Goal: Task Accomplishment & Management: Manage account settings

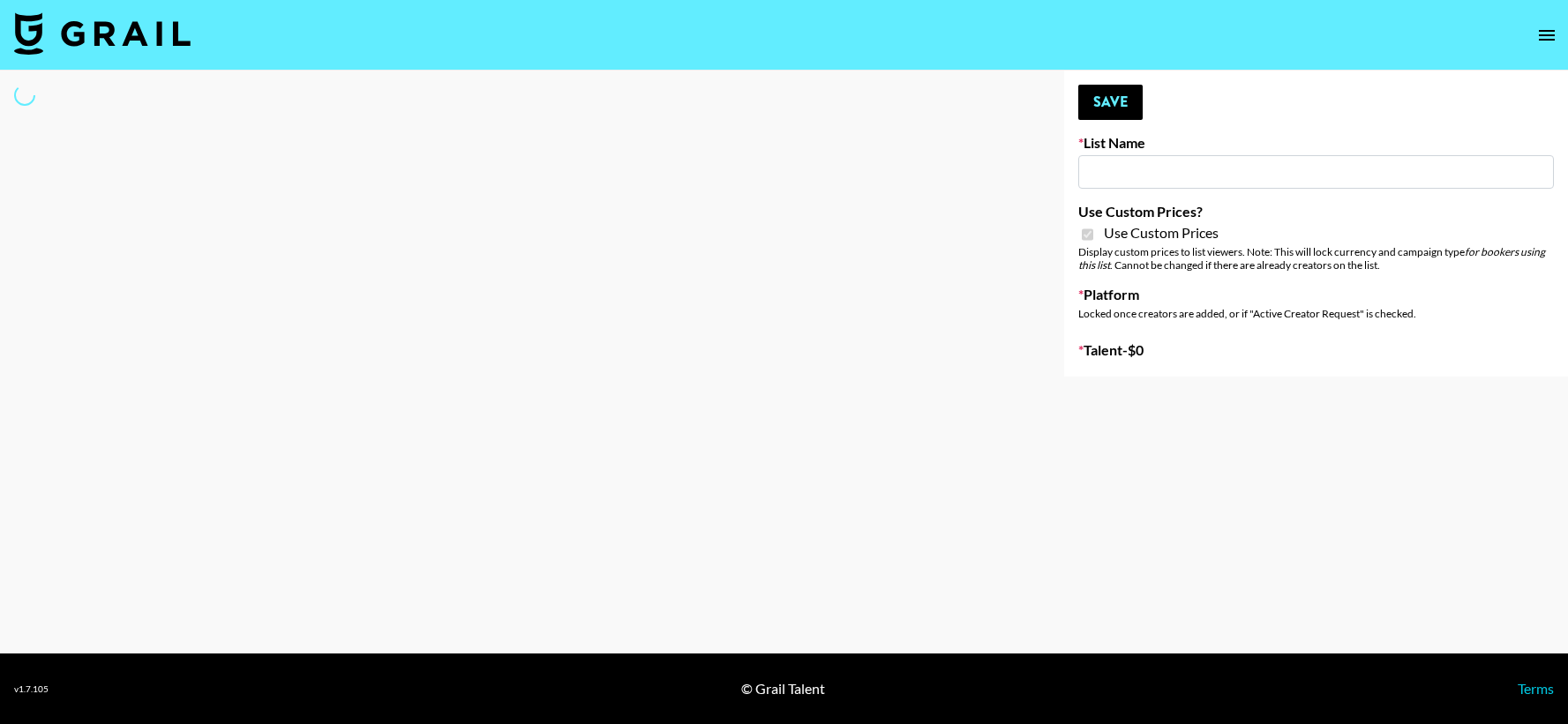
type input "[PERSON_NAME] Make-Up AI Assistant"
checkbox input "true"
select select "Brand"
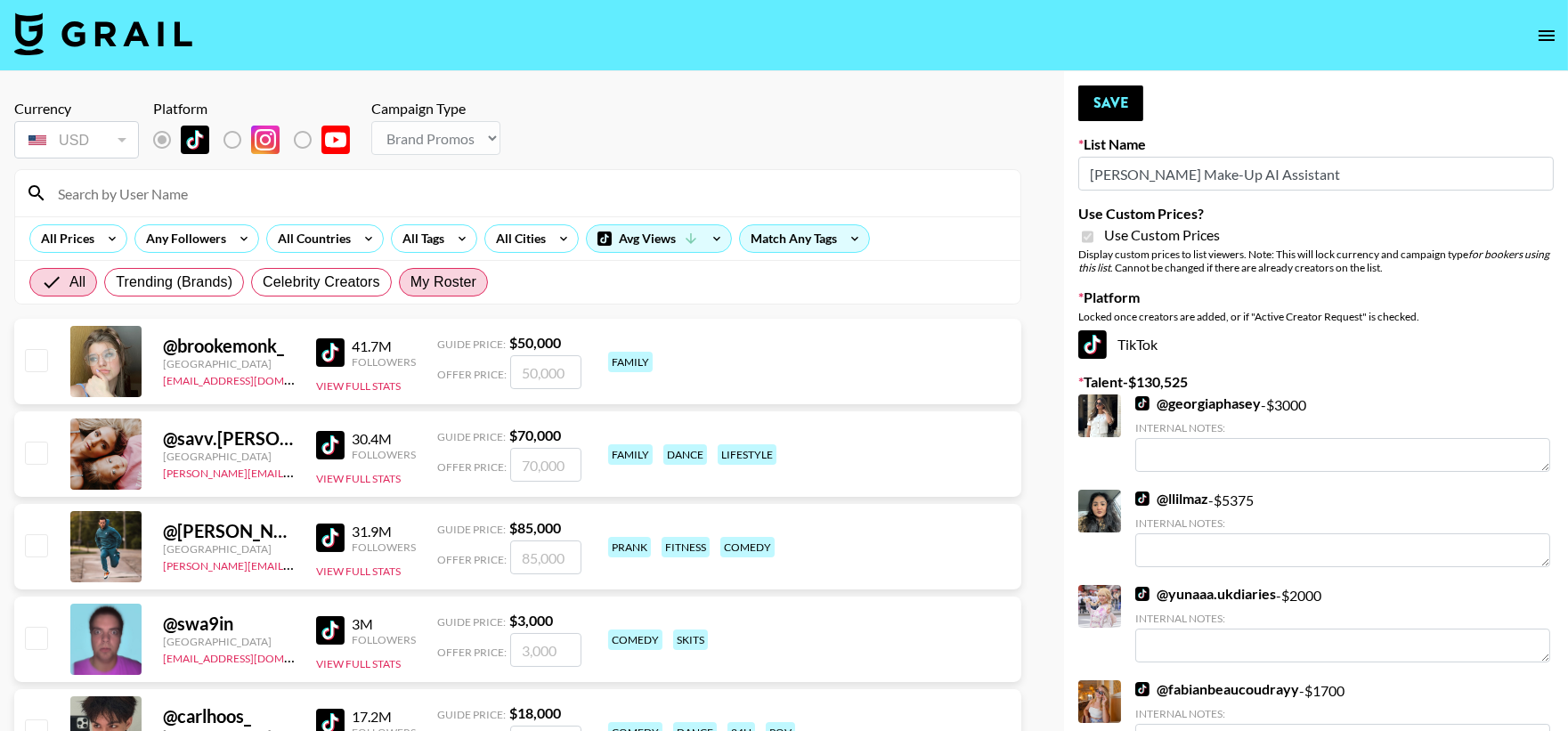
click at [412, 276] on span "My Roster" at bounding box center [443, 282] width 66 height 21
click at [411, 282] on input "My Roster" at bounding box center [411, 282] width 0 height 0
radio input "true"
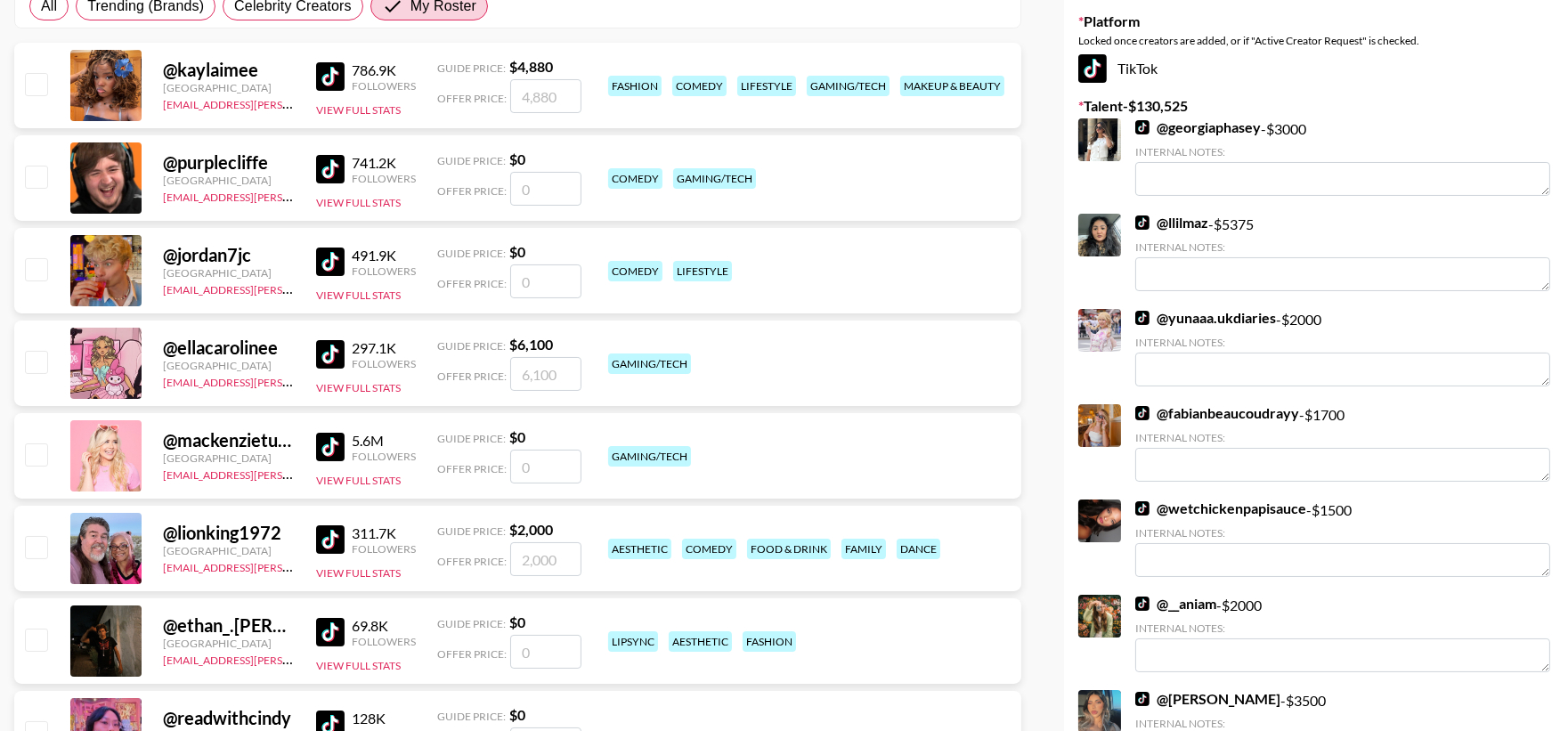
scroll to position [131, 0]
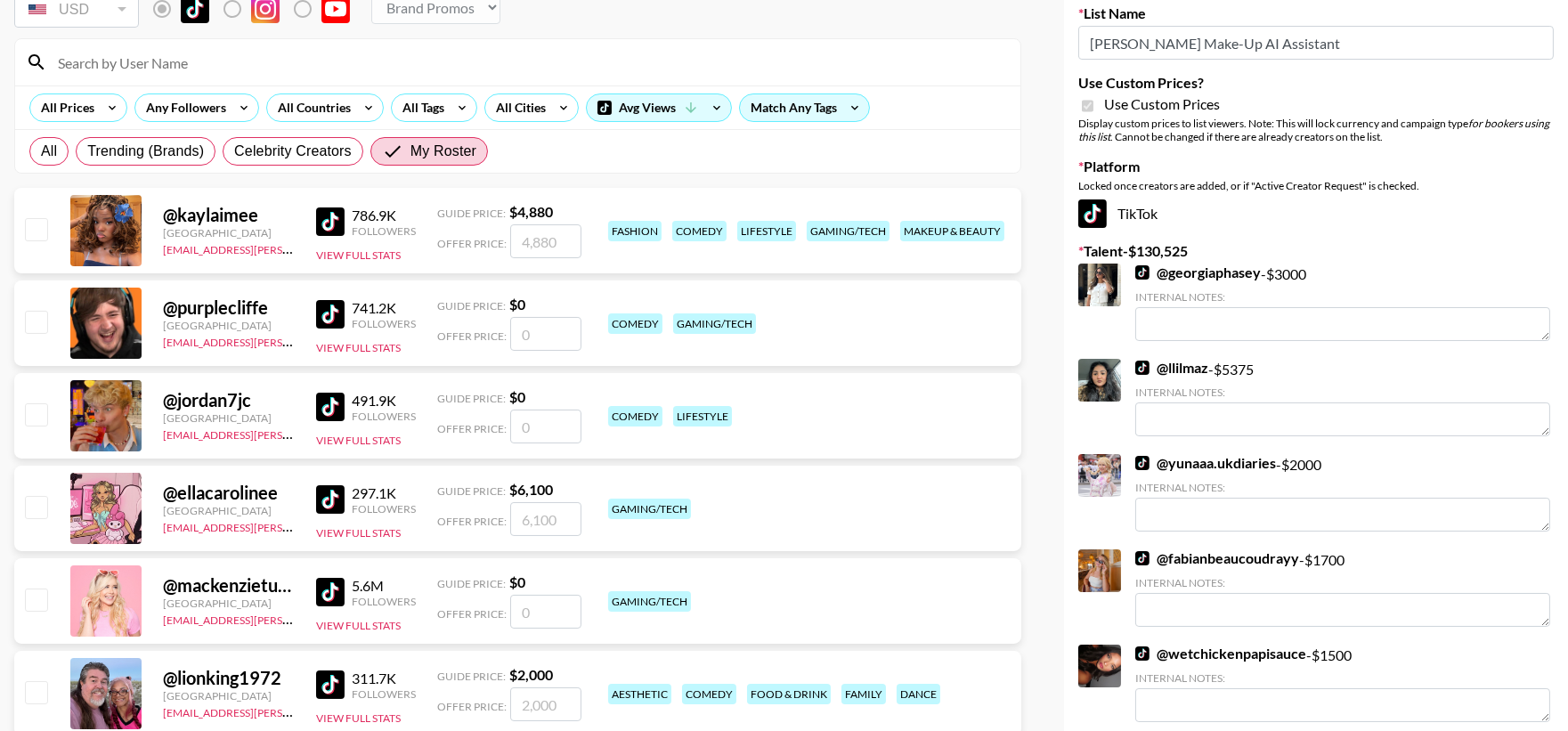
click at [39, 224] on input "checkbox" at bounding box center [35, 228] width 21 height 21
checkbox input "true"
type input "4880"
type textarea "She will accept $3500"
checkbox input "false"
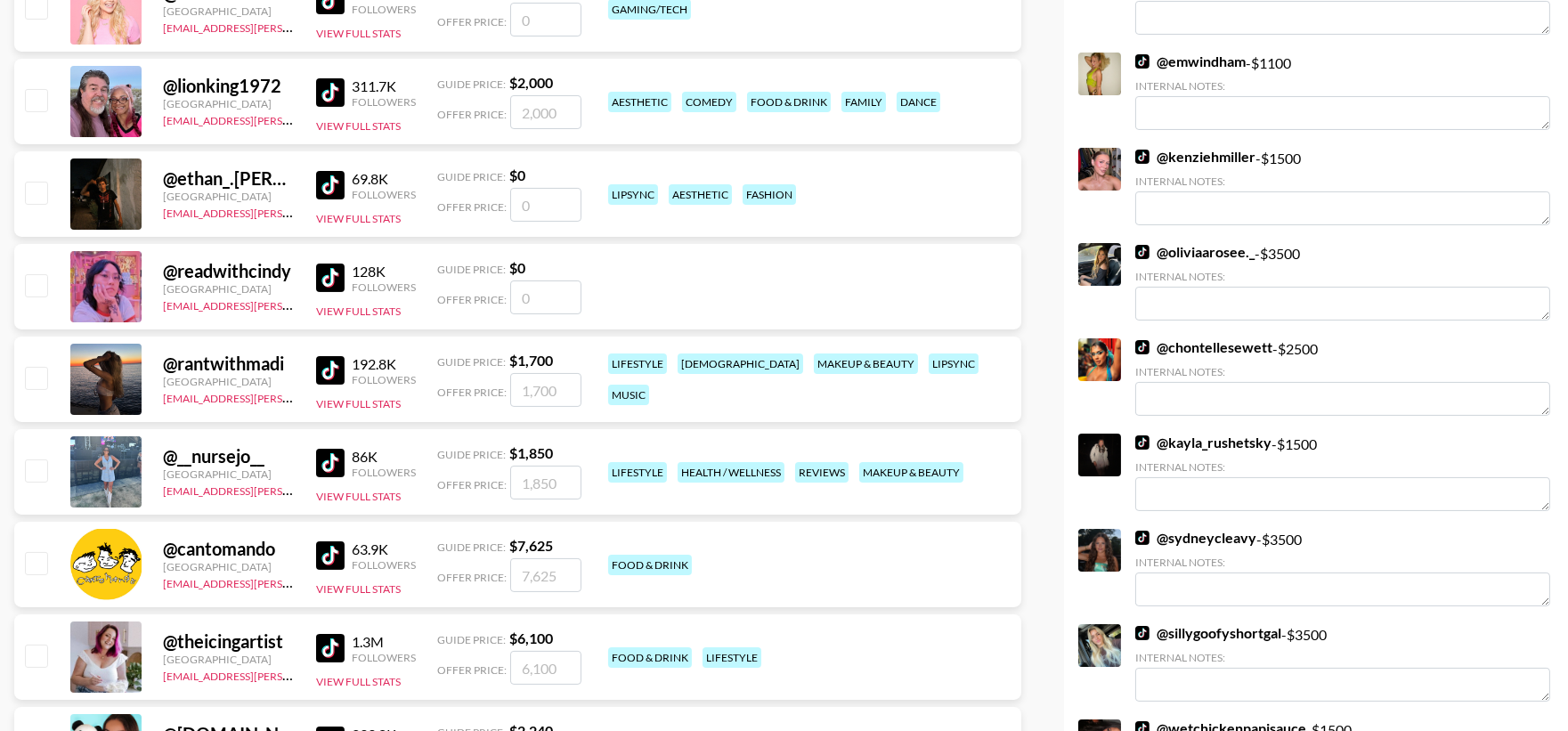
scroll to position [725, 0]
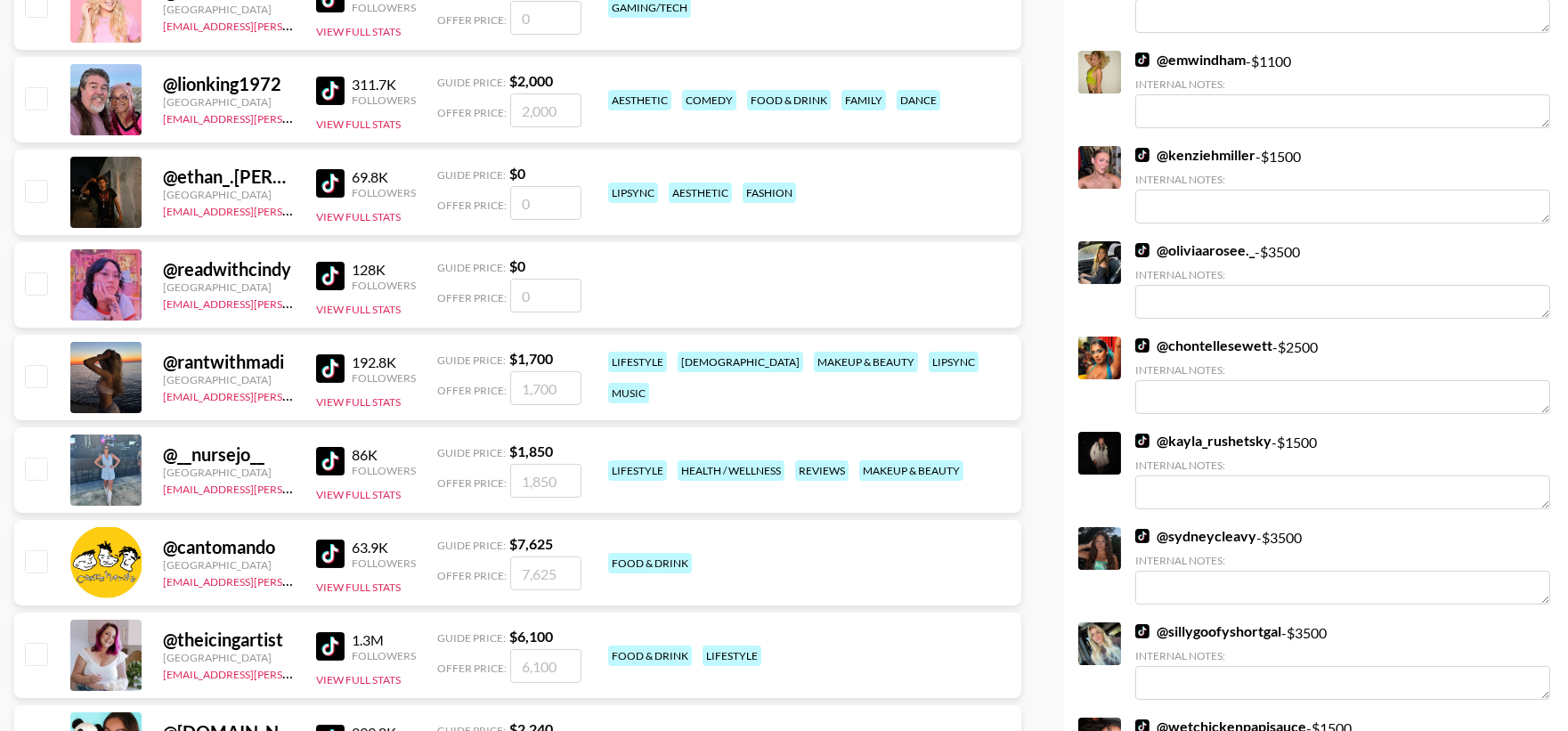
click at [32, 368] on input "checkbox" at bounding box center [35, 376] width 21 height 21
checkbox input "true"
type input "1700"
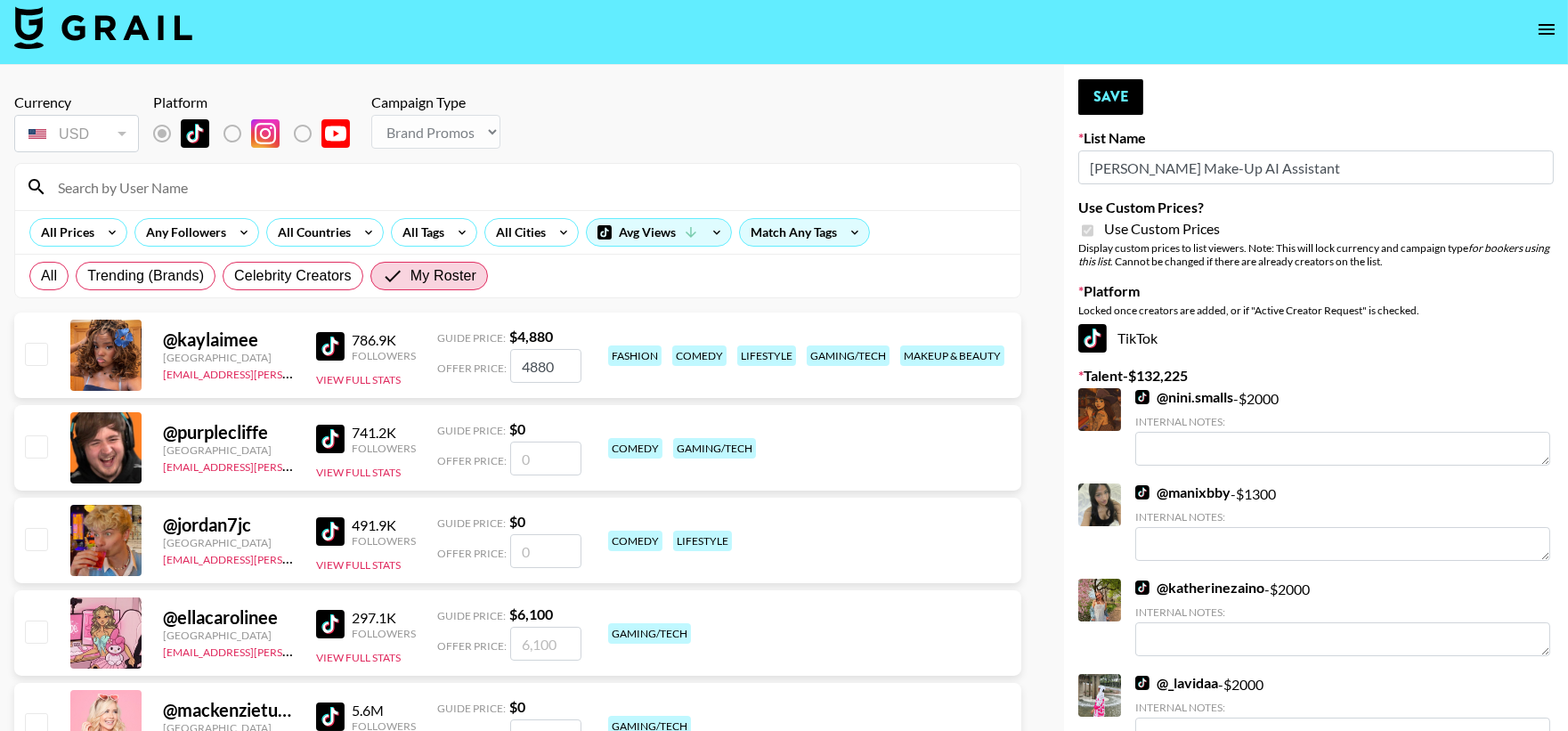
scroll to position [0, 0]
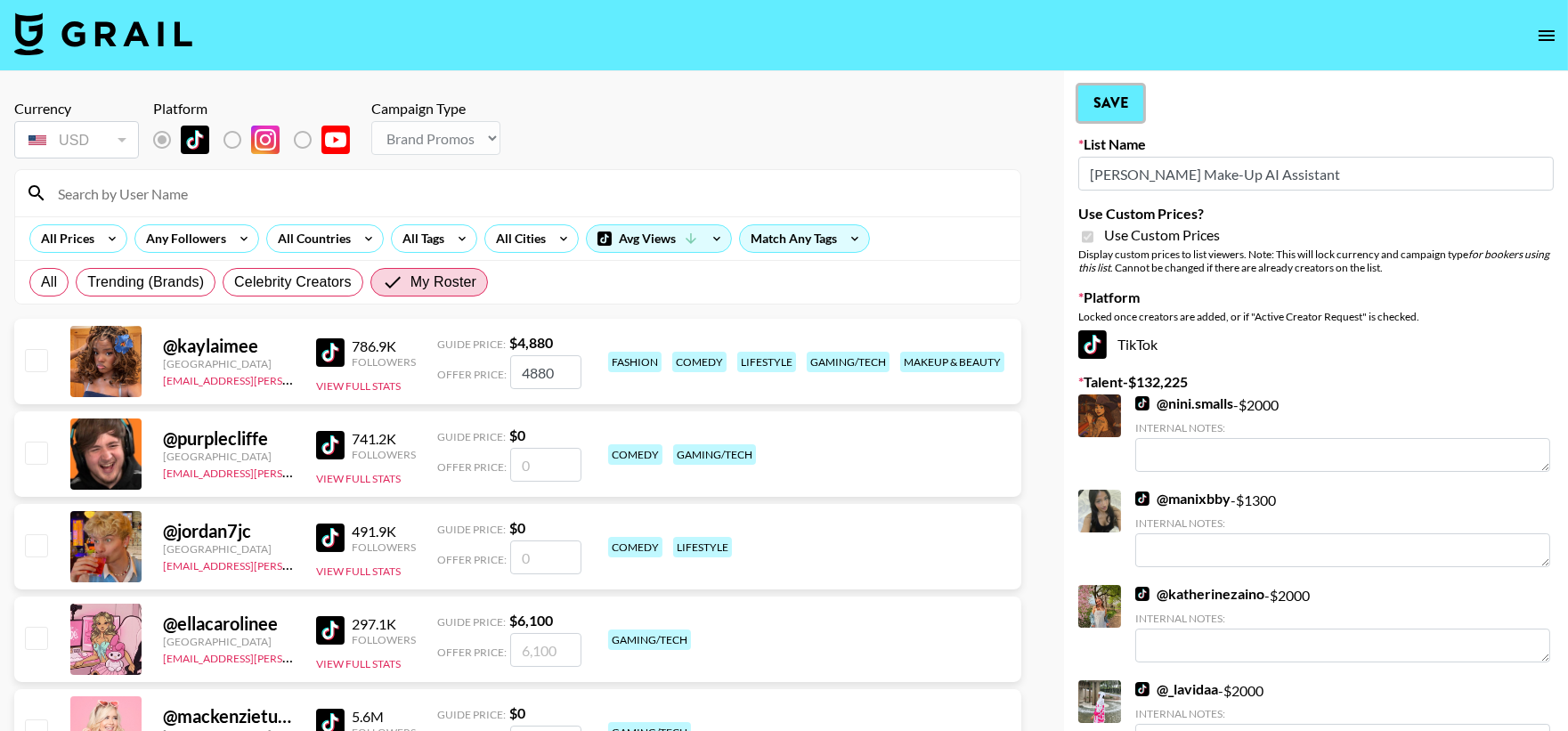
click at [1115, 90] on button "Save" at bounding box center [1111, 103] width 65 height 35
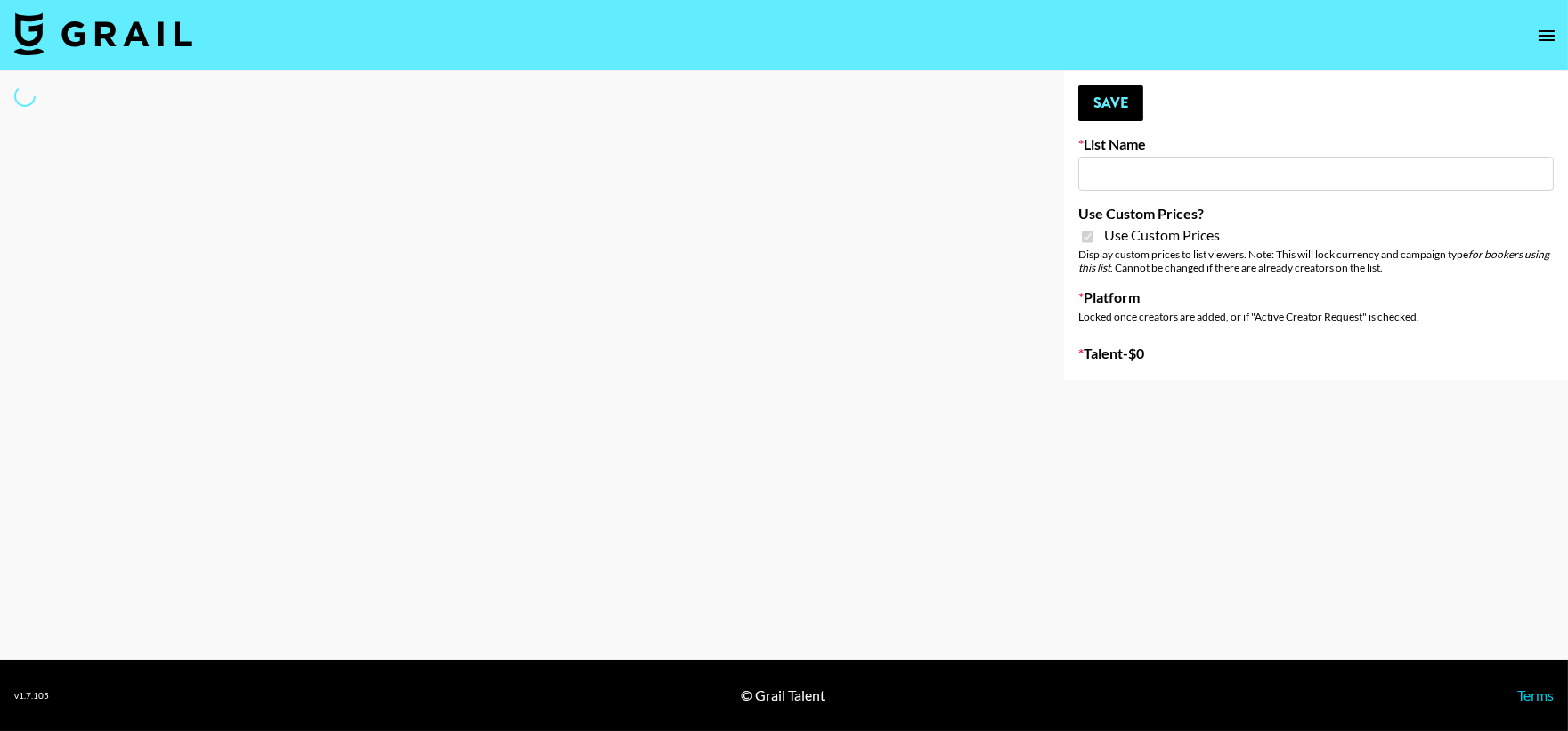
type input "**Noschinko UGC**"
checkbox input "true"
select select "Brand"
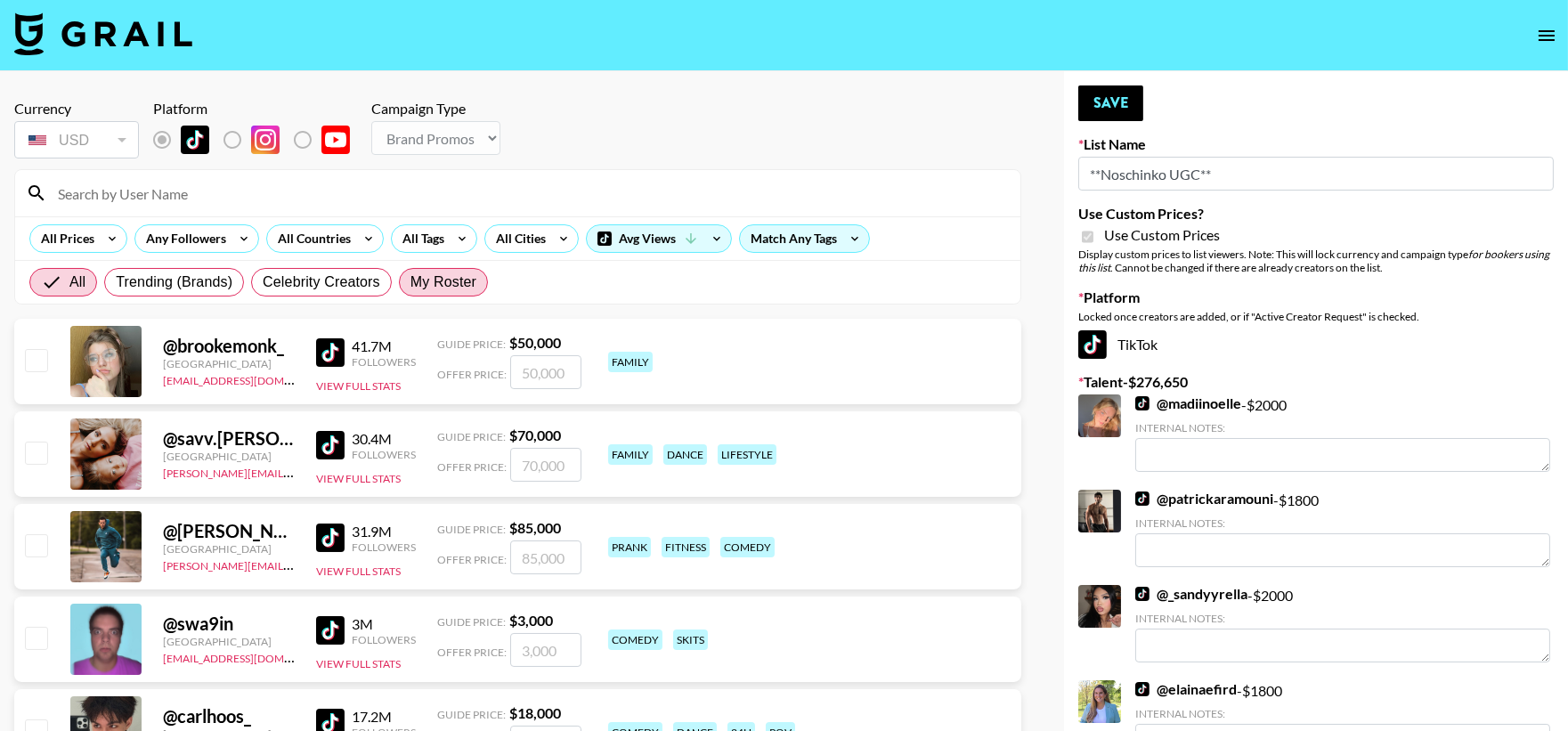
click at [439, 291] on span "My Roster" at bounding box center [443, 282] width 66 height 21
click at [411, 282] on input "My Roster" at bounding box center [411, 282] width 0 height 0
radio input "true"
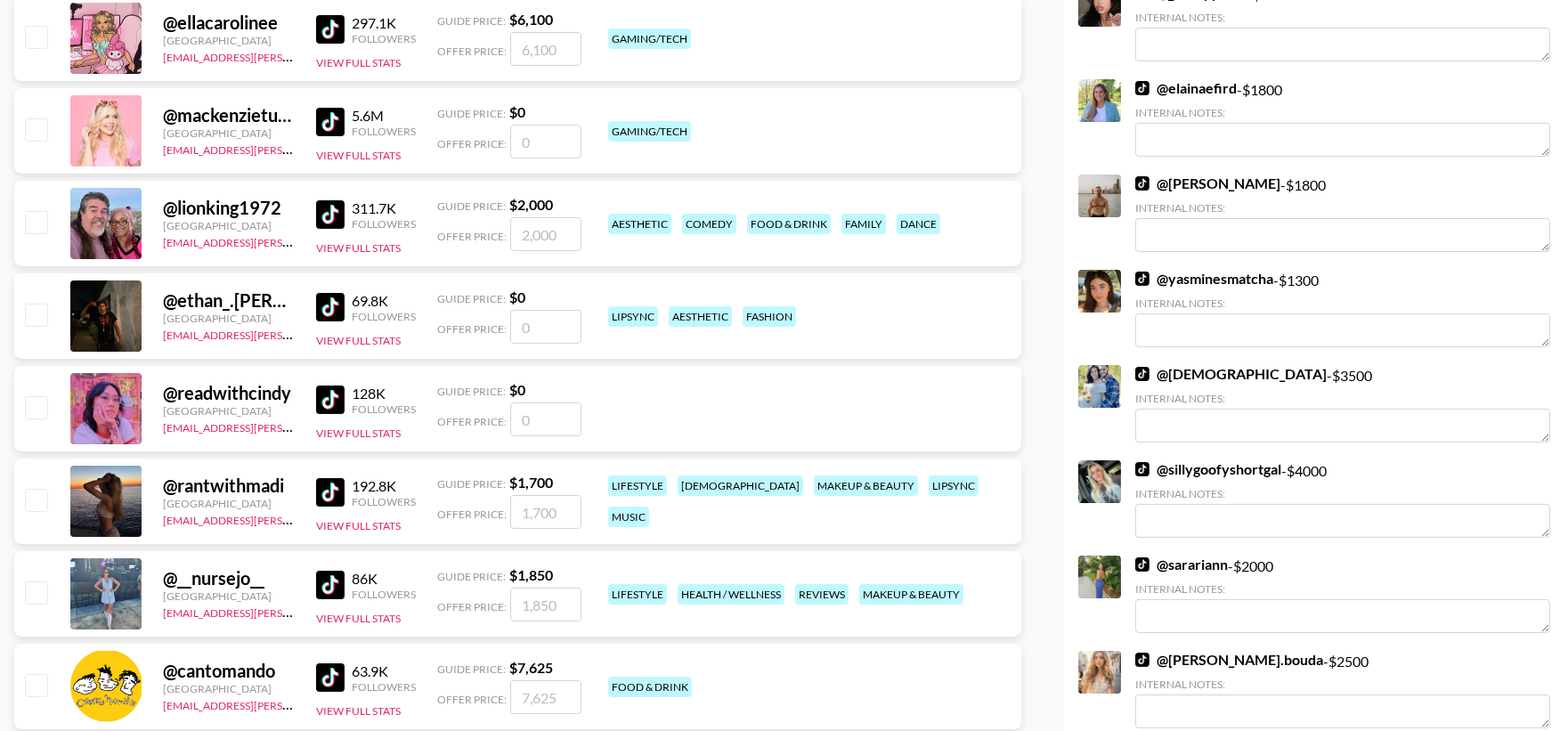
scroll to position [660, 0]
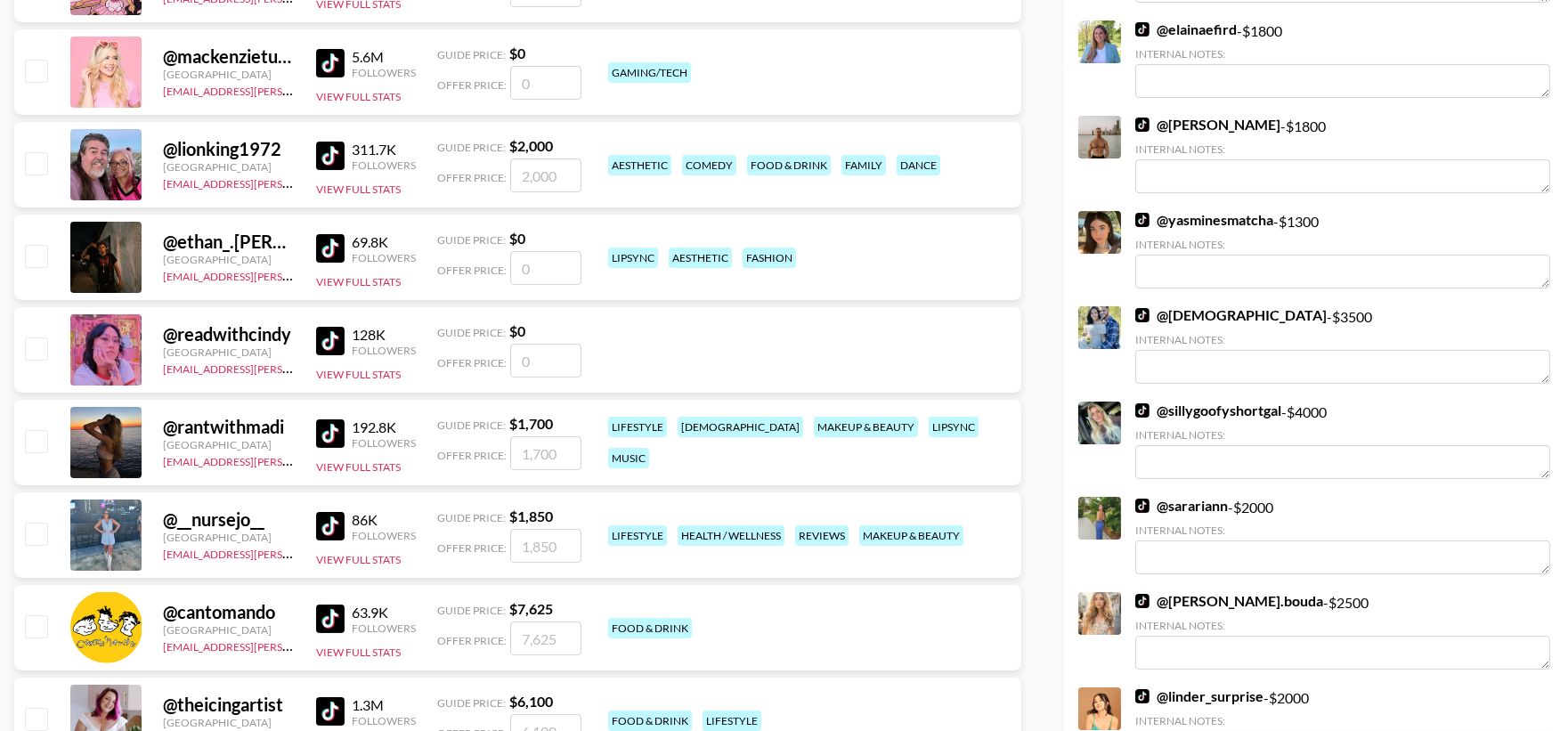
click at [39, 442] on input "checkbox" at bounding box center [35, 441] width 21 height 21
checkbox input "true"
type input "1700"
click at [32, 541] on input "checkbox" at bounding box center [35, 533] width 21 height 21
checkbox input "true"
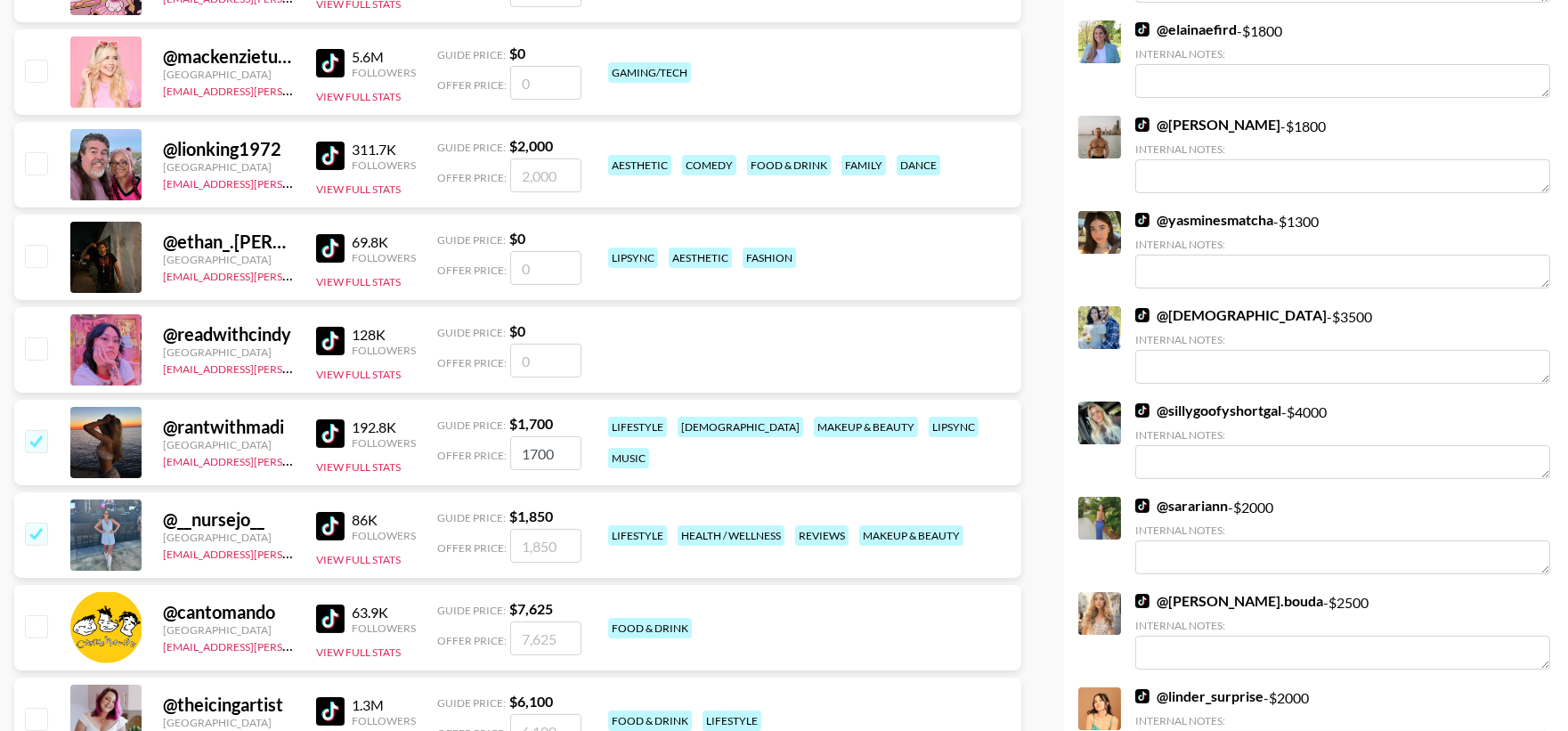
type input "1850"
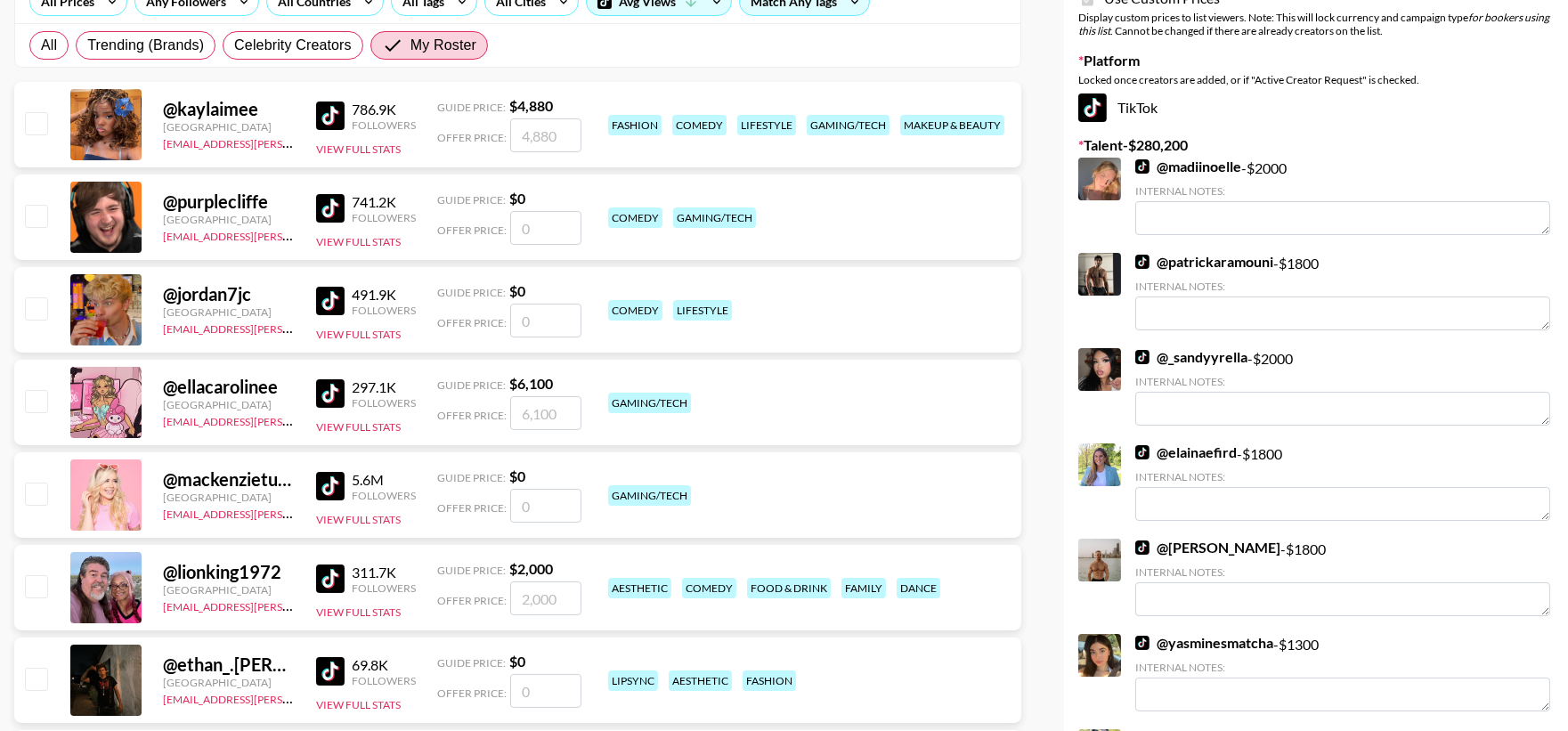
scroll to position [0, 0]
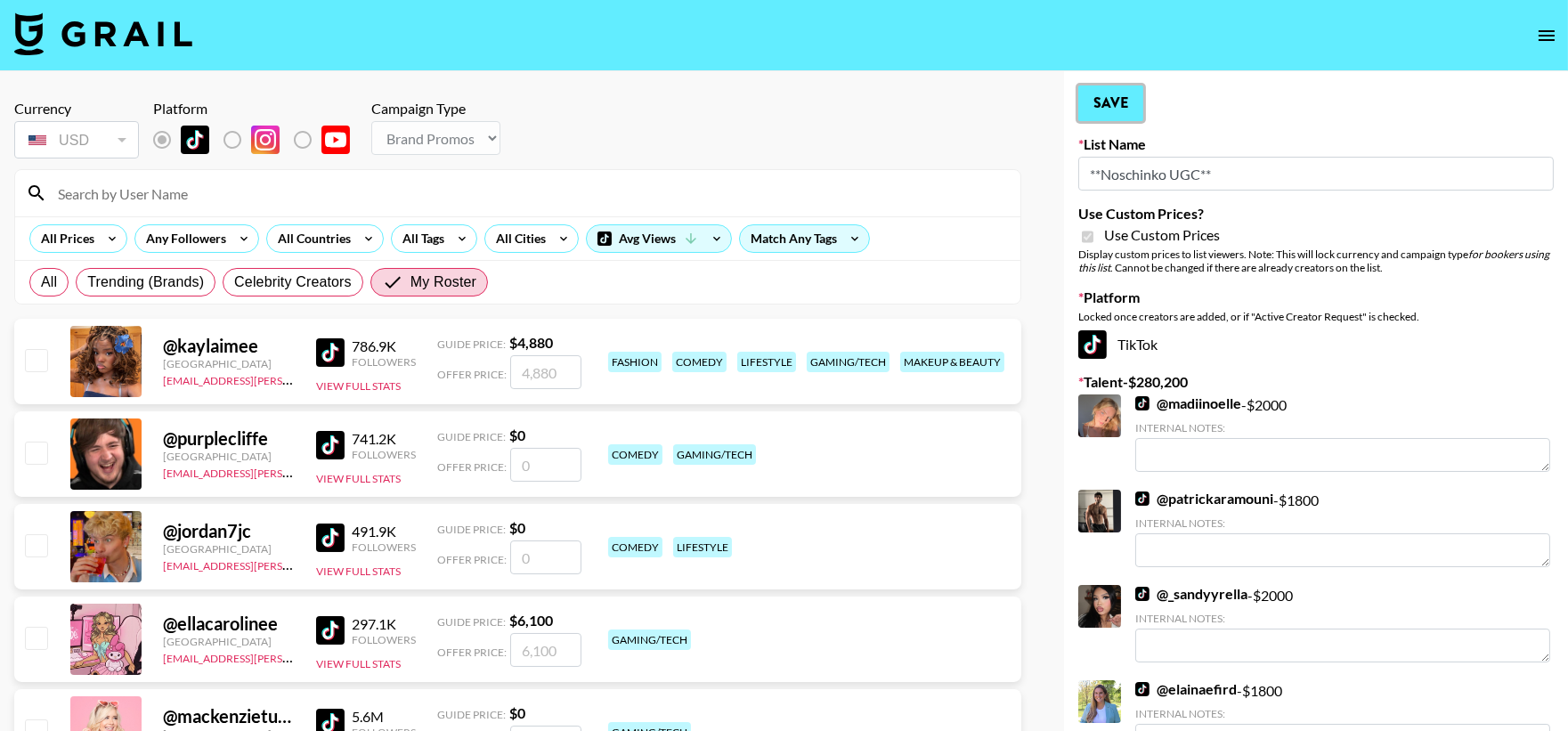
click at [1127, 98] on button "Save" at bounding box center [1111, 103] width 65 height 35
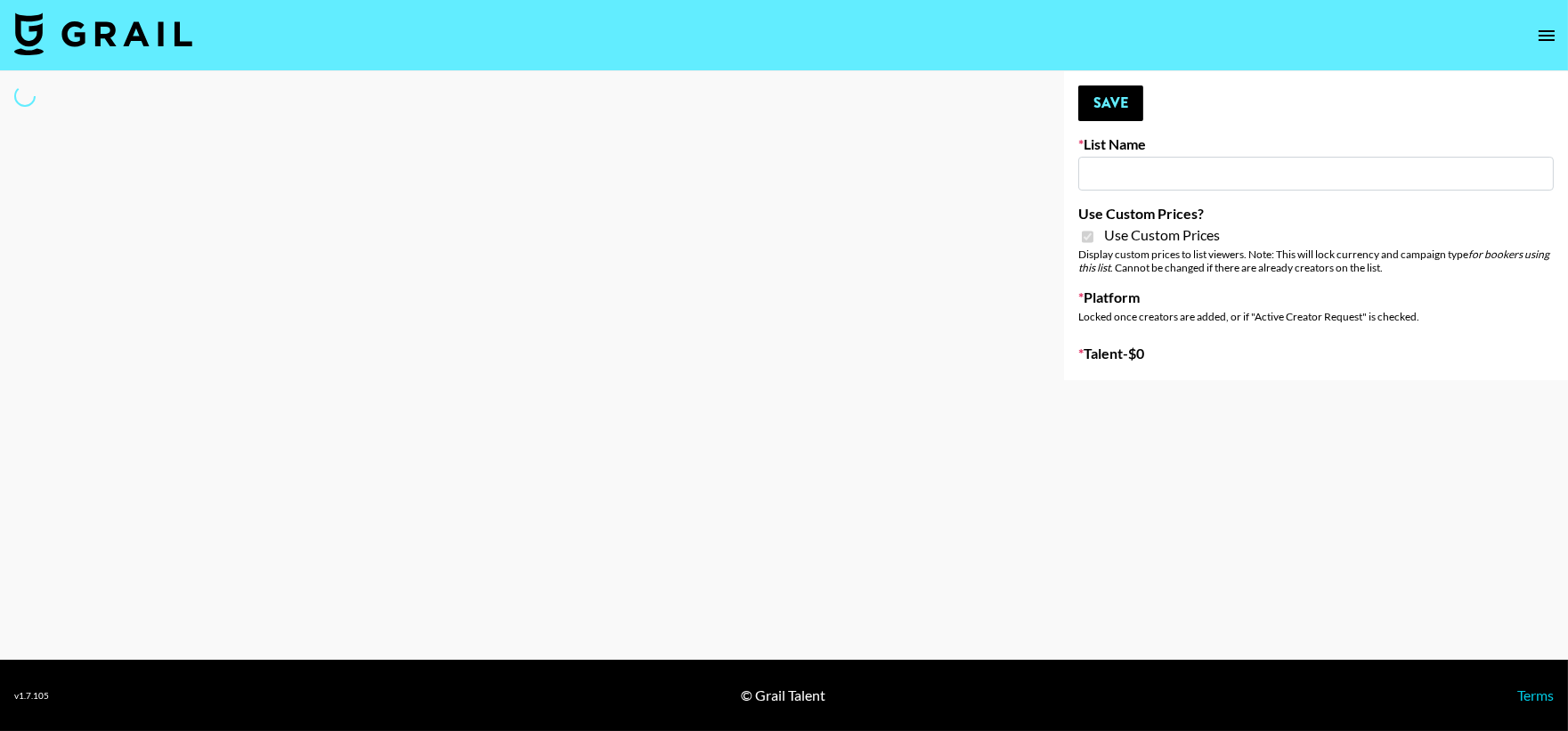
type input "Devon+Lang"
checkbox input "true"
select select "Song"
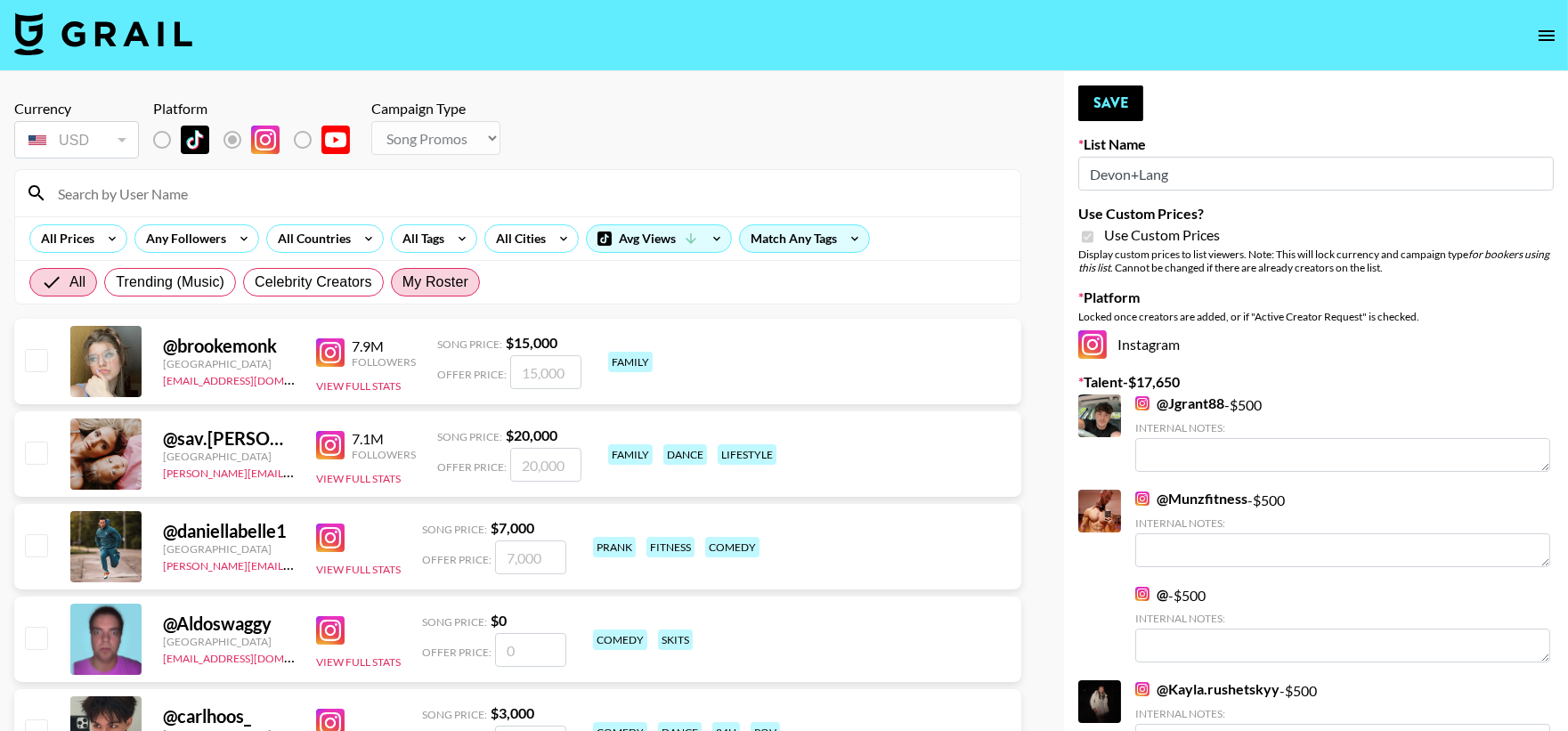
click at [440, 272] on span "My Roster" at bounding box center [435, 282] width 66 height 21
click at [402, 282] on input "My Roster" at bounding box center [402, 282] width 0 height 0
radio input "true"
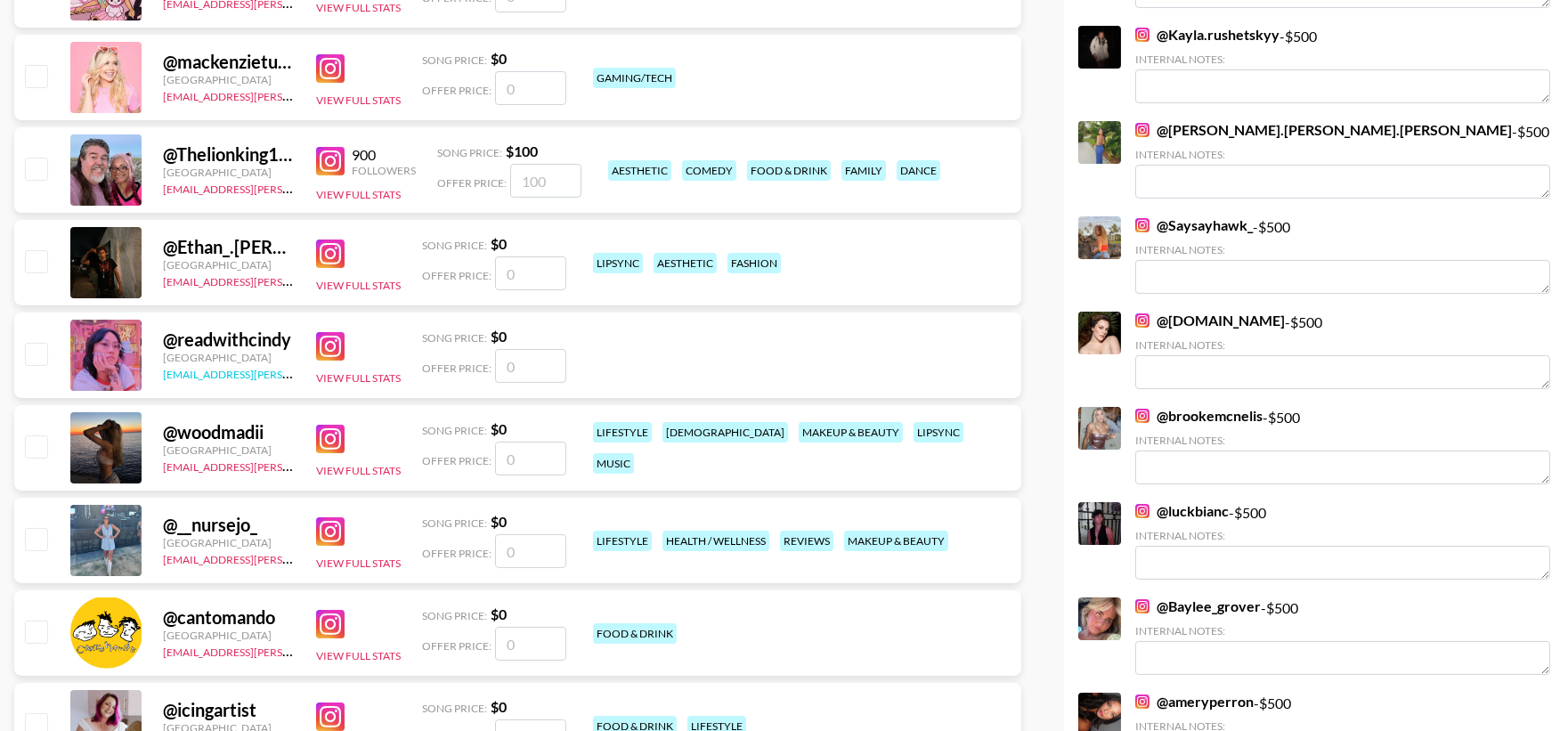
scroll to position [660, 0]
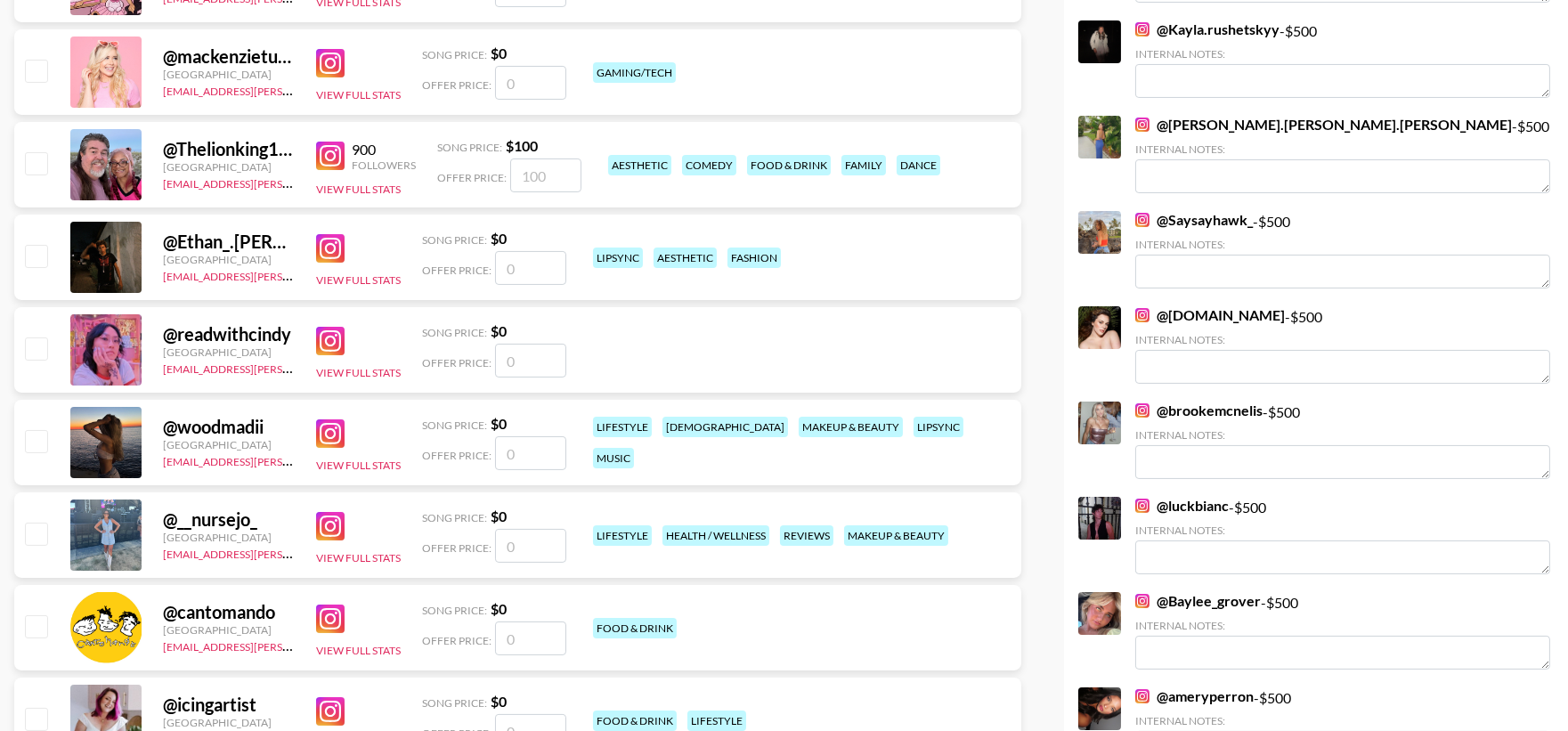
click at [33, 446] on input "checkbox" at bounding box center [35, 441] width 21 height 21
click at [33, 434] on input "checkbox" at bounding box center [35, 441] width 21 height 21
click at [39, 440] on input "checkbox" at bounding box center [35, 441] width 21 height 21
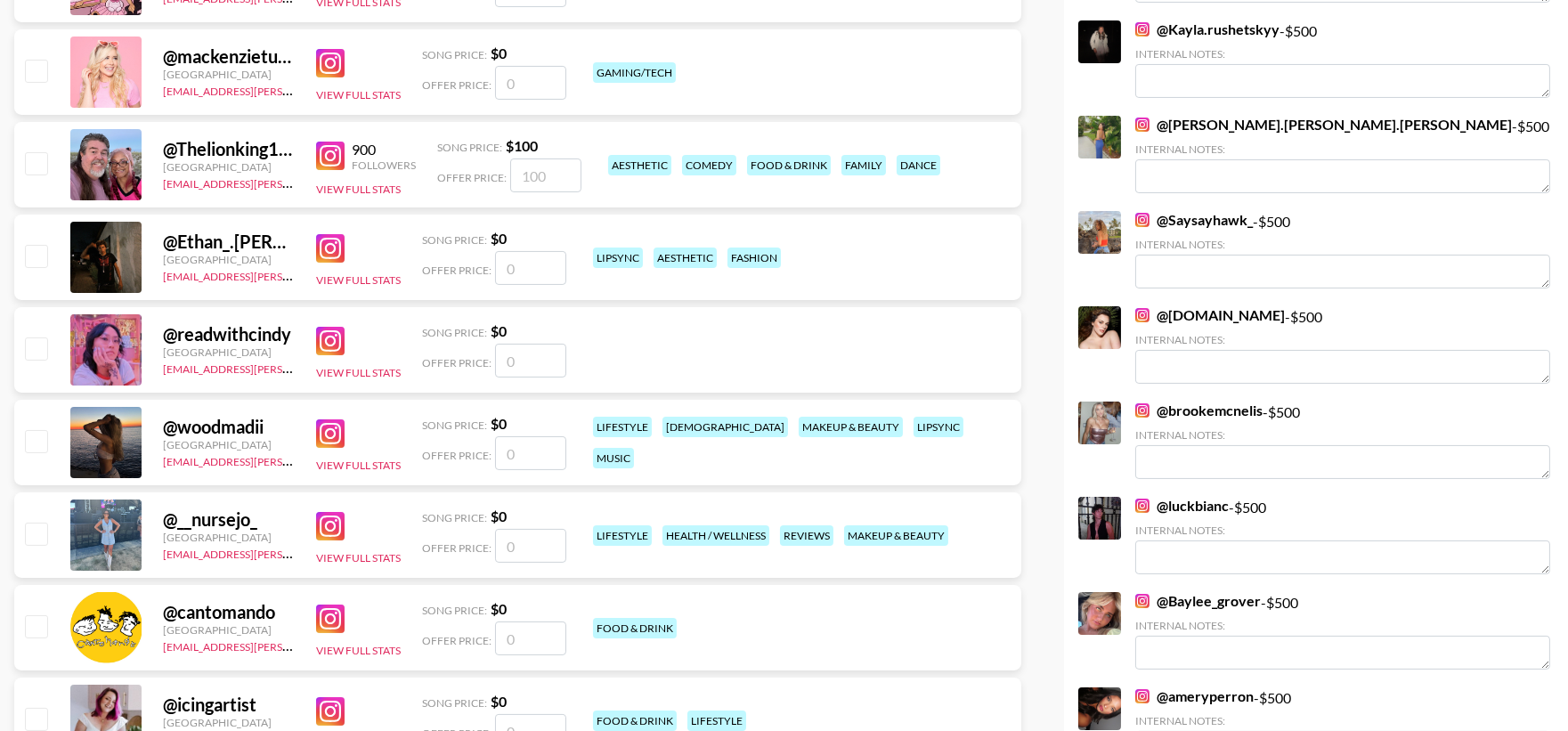
checkbox input "false"
click at [41, 558] on div "@ __nursejo_ United States malkah.restrepo@grail-talent.com View Full Stats Son…" at bounding box center [517, 535] width 1007 height 85
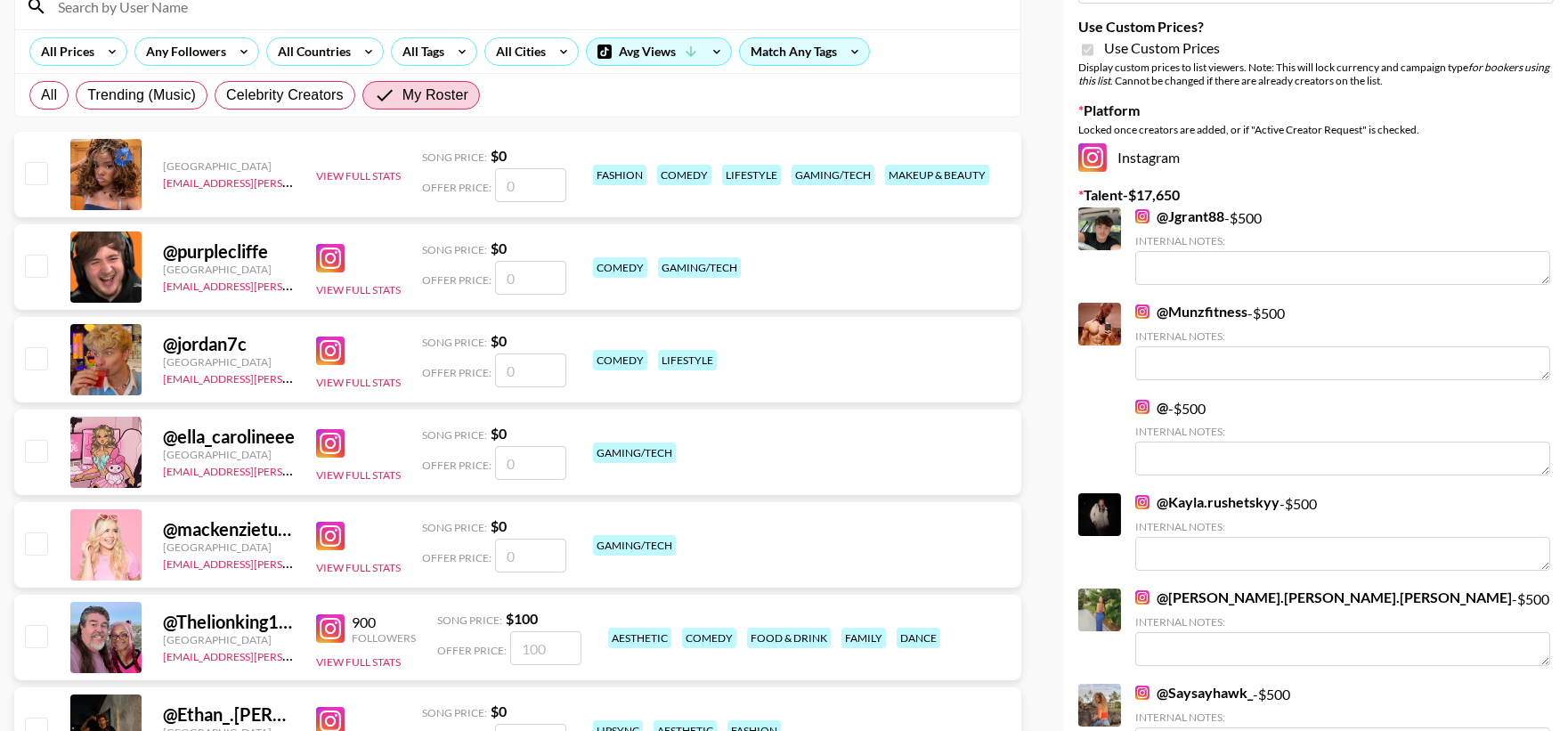
scroll to position [66, 0]
